Goal: Task Accomplishment & Management: Use online tool/utility

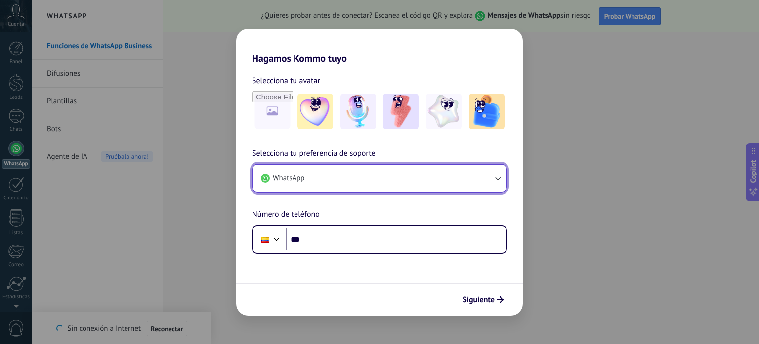
click at [312, 176] on button "WhatsApp" at bounding box center [379, 178] width 253 height 27
click at [471, 185] on button "WhatsApp" at bounding box center [379, 178] width 253 height 27
click at [506, 175] on button "WhatsApp" at bounding box center [379, 178] width 253 height 27
click at [501, 177] on icon "button" at bounding box center [498, 178] width 10 height 10
click at [489, 183] on button "WhatsApp" at bounding box center [379, 178] width 253 height 27
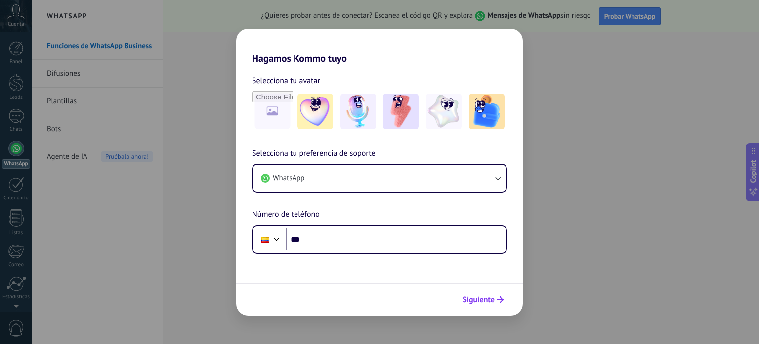
click at [500, 300] on icon "submit" at bounding box center [500, 299] width 7 height 7
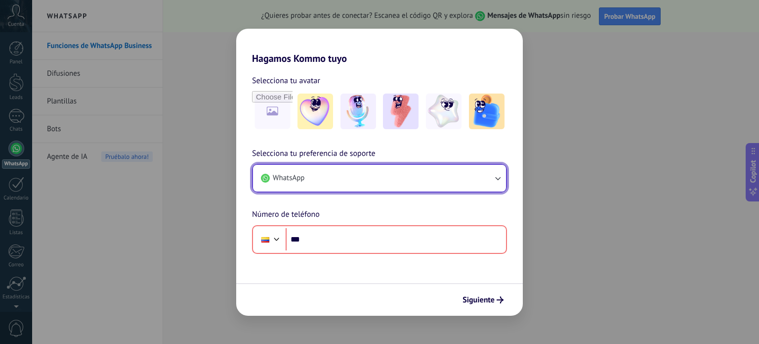
click at [366, 184] on button "WhatsApp" at bounding box center [379, 178] width 253 height 27
